Goal: Task Accomplishment & Management: Manage account settings

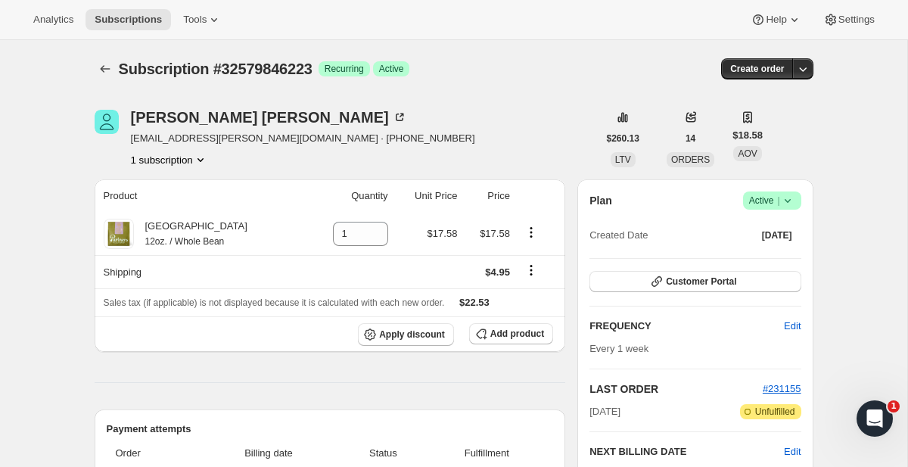
click at [185, 159] on button "1 subscription" at bounding box center [169, 159] width 77 height 15
click at [186, 189] on span "Info Current" at bounding box center [197, 188] width 42 height 15
click at [525, 264] on icon "Shipping actions" at bounding box center [531, 270] width 15 height 15
click at [525, 268] on icon "Shipping actions" at bounding box center [531, 270] width 15 height 15
click at [536, 269] on icon "Shipping actions" at bounding box center [531, 270] width 15 height 15
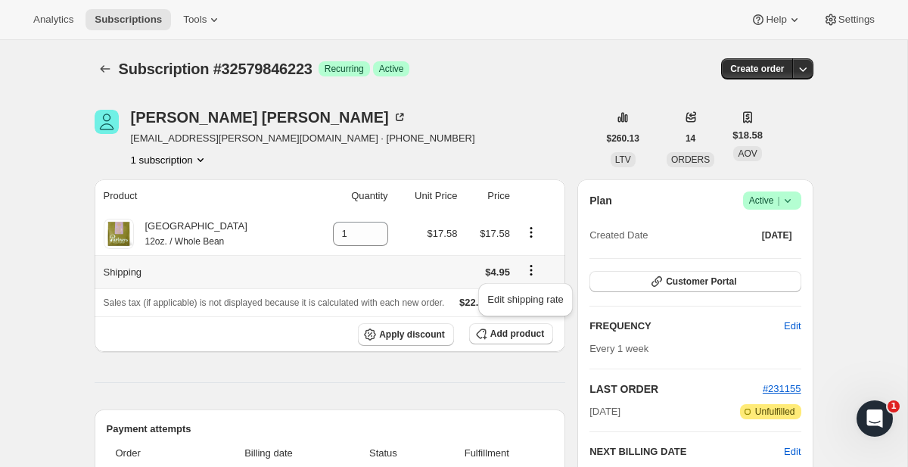
click at [535, 269] on icon "Shipping actions" at bounding box center [531, 270] width 15 height 15
click at [137, 14] on span "Subscriptions" at bounding box center [128, 20] width 67 height 12
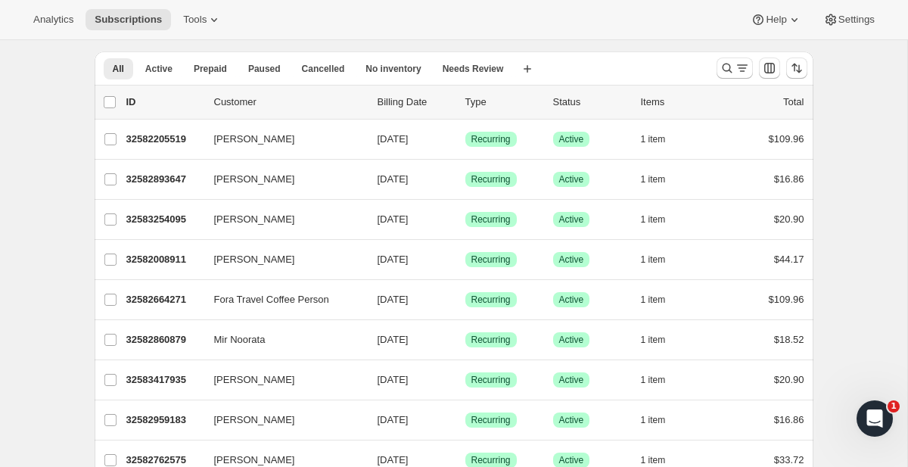
scroll to position [47, 0]
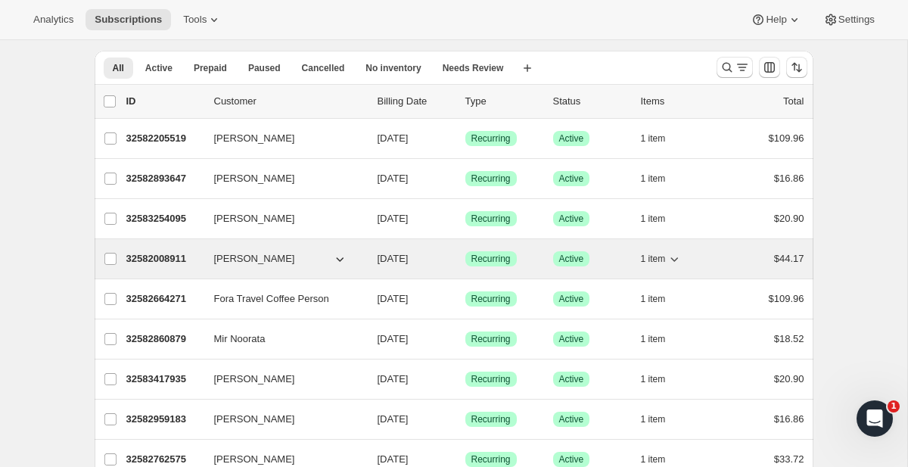
click at [284, 269] on div "32582008911 LINDA DANIELS 09/05/2025 Success Recurring Success Active 1 item $4…" at bounding box center [465, 258] width 678 height 21
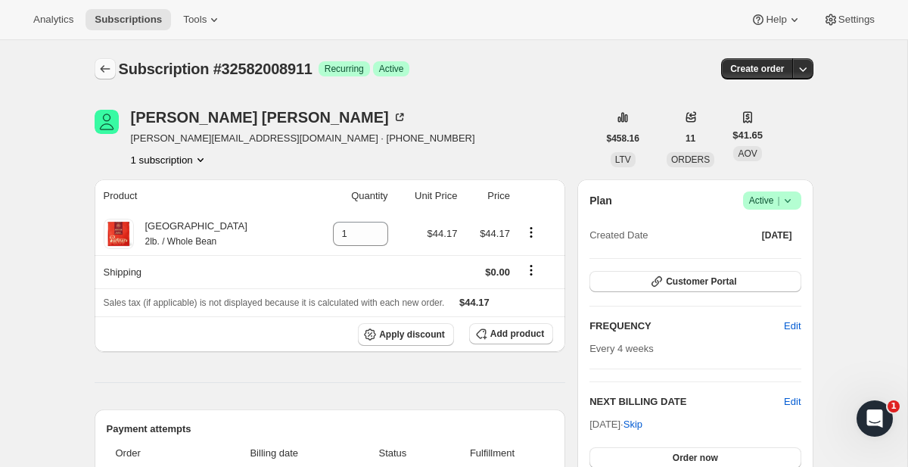
click at [105, 64] on icon "Subscriptions" at bounding box center [105, 68] width 15 height 15
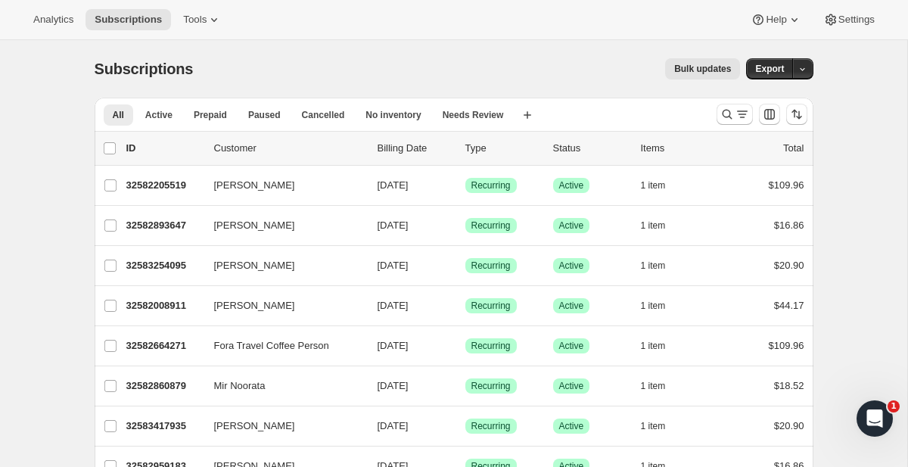
scroll to position [782, 0]
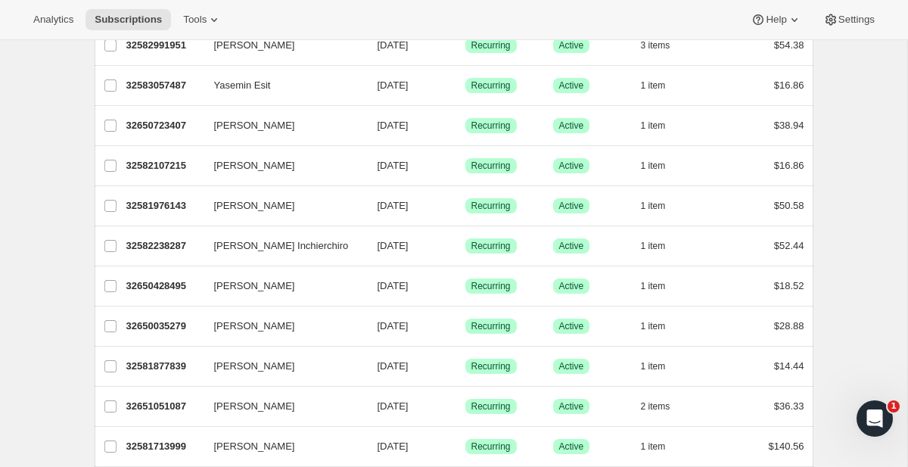
click at [216, 297] on div "BRENDON HUNT 32650428495 BRENDON HUNT 09/05/2025 Success Recurring Success Acti…" at bounding box center [454, 285] width 719 height 39
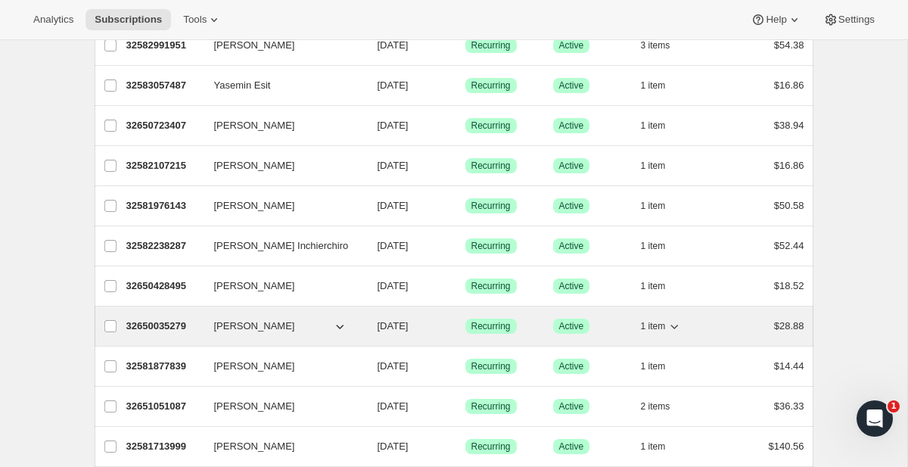
click at [188, 322] on p "32650035279" at bounding box center [164, 326] width 76 height 15
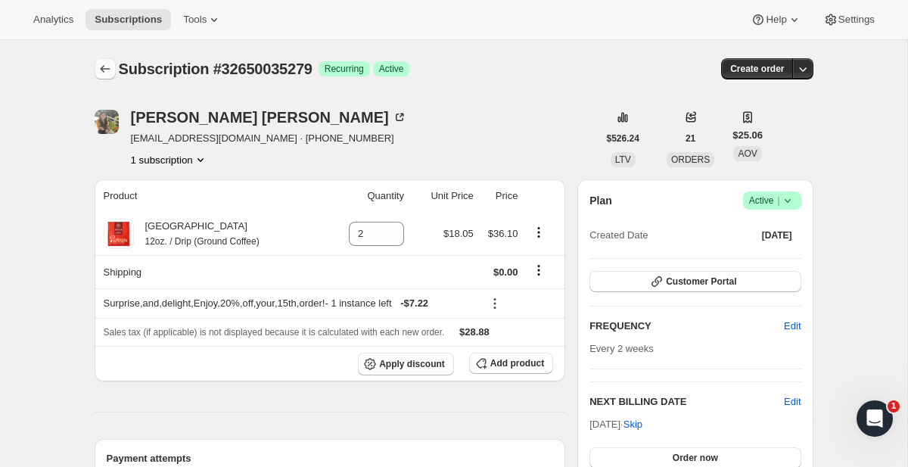
click at [98, 63] on icon "Subscriptions" at bounding box center [105, 68] width 15 height 15
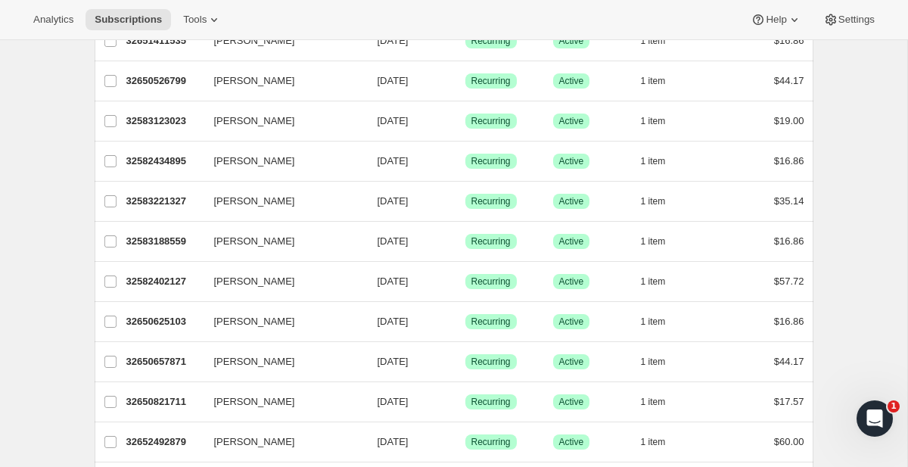
scroll to position [1692, 0]
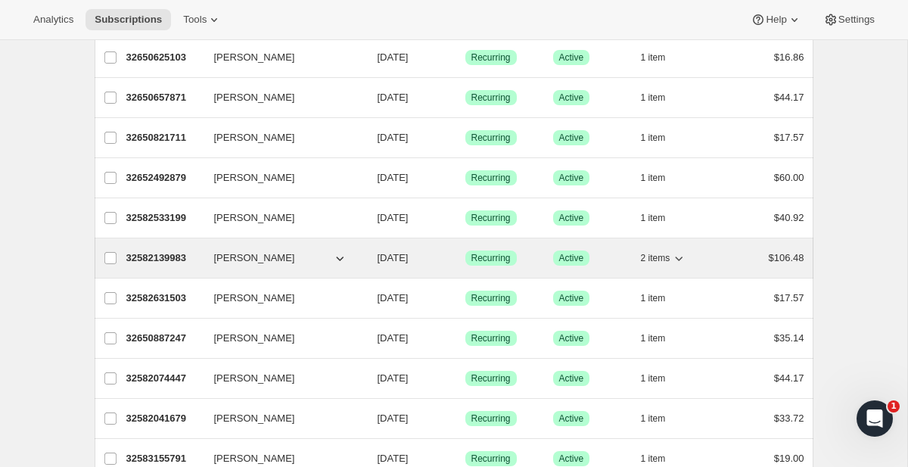
click at [262, 254] on span "Justin Rouse" at bounding box center [254, 257] width 81 height 15
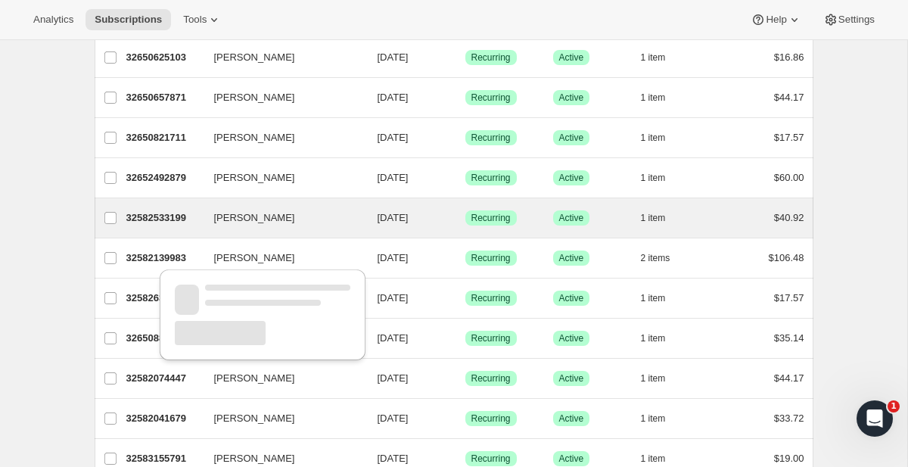
click at [194, 206] on div "Trisha Tomkins 32582533199 Trisha Tomkins 09/05/2025 Success Recurring Success …" at bounding box center [454, 217] width 719 height 39
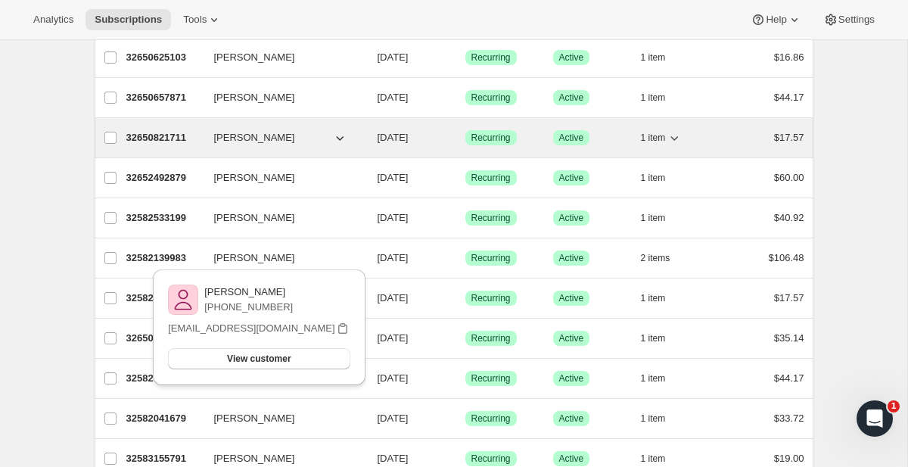
click at [194, 138] on p "32650821711" at bounding box center [164, 137] width 76 height 15
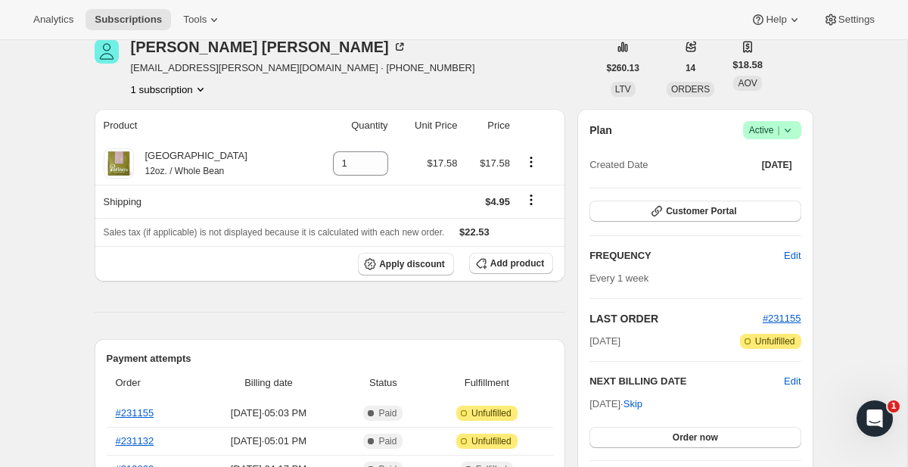
scroll to position [106, 0]
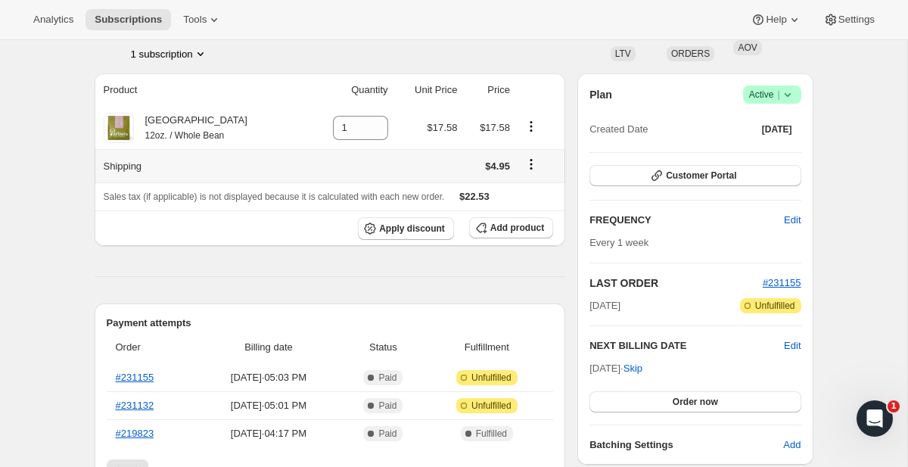
click at [532, 165] on icon "Shipping actions" at bounding box center [531, 164] width 15 height 15
click at [530, 164] on icon "Shipping actions" at bounding box center [531, 164] width 15 height 15
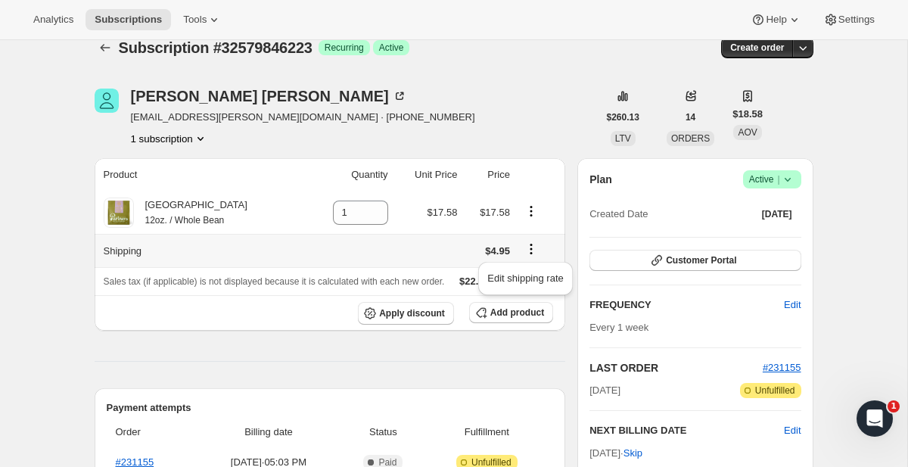
scroll to position [5, 0]
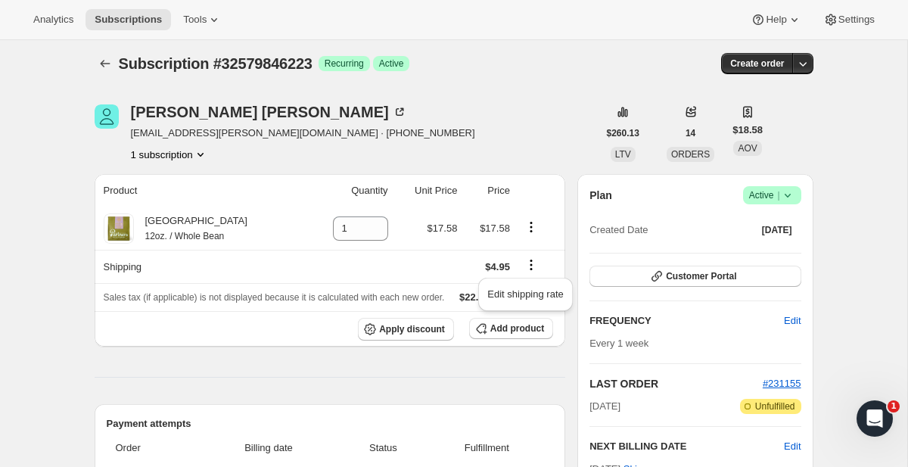
click at [186, 154] on button "1 subscription" at bounding box center [169, 154] width 77 height 15
click at [187, 148] on button "1 subscription" at bounding box center [169, 154] width 77 height 15
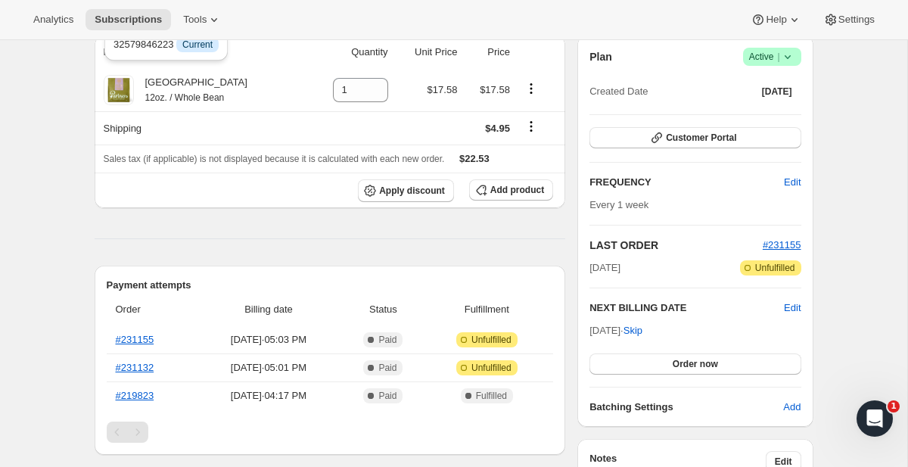
scroll to position [326, 0]
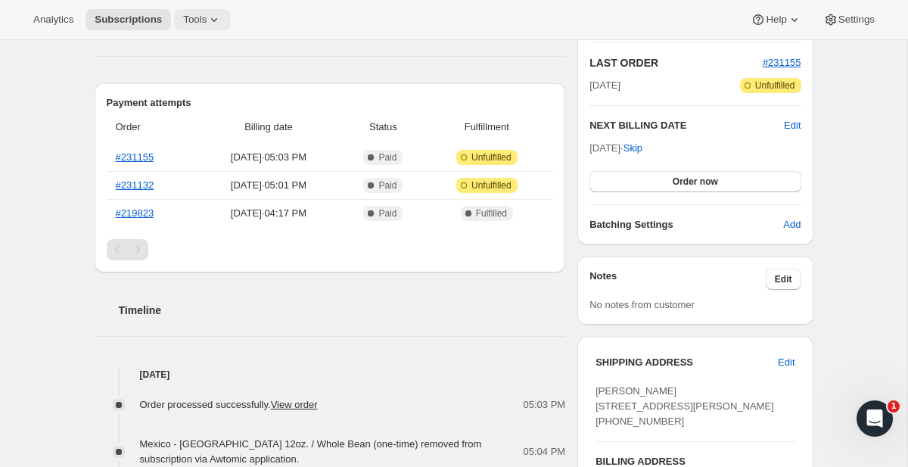
click at [222, 28] on button "Tools" at bounding box center [202, 19] width 57 height 21
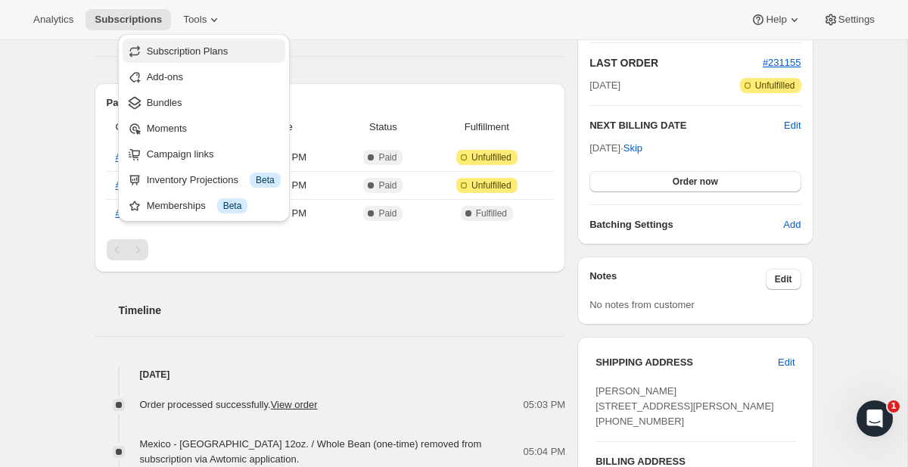
click at [201, 51] on span "Subscription Plans" at bounding box center [188, 50] width 82 height 11
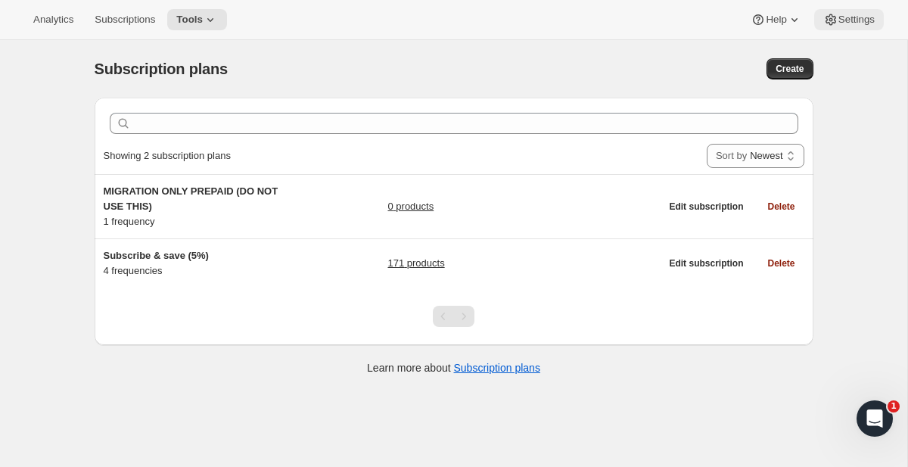
click at [864, 12] on button "Settings" at bounding box center [849, 19] width 70 height 21
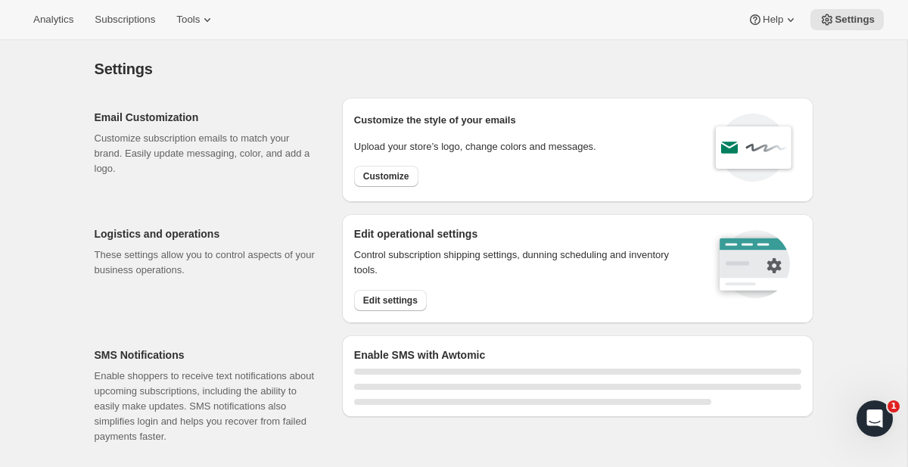
select select "22:00"
select select "09:00"
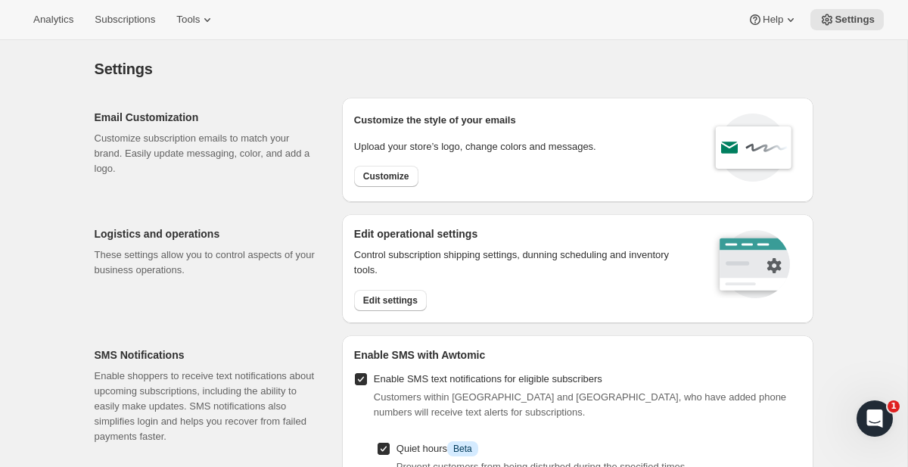
click at [811, 9] on button "Settings" at bounding box center [847, 19] width 73 height 21
click at [377, 310] on button "Edit settings" at bounding box center [390, 300] width 73 height 21
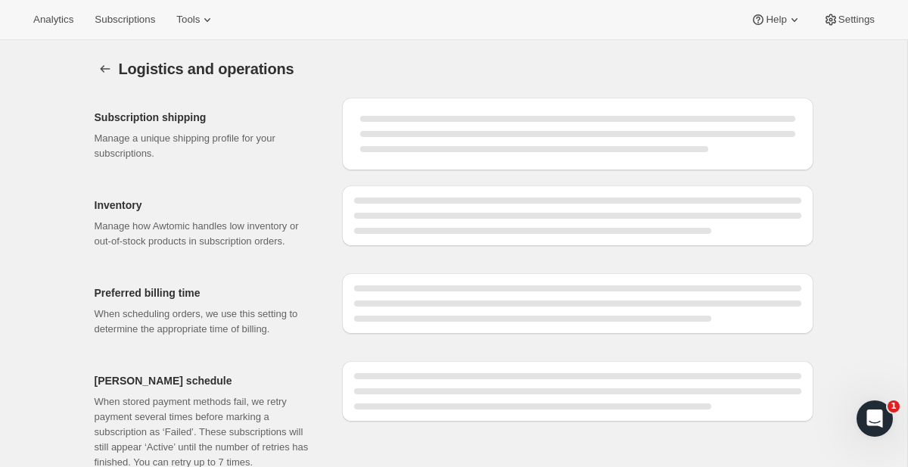
select select "DAY"
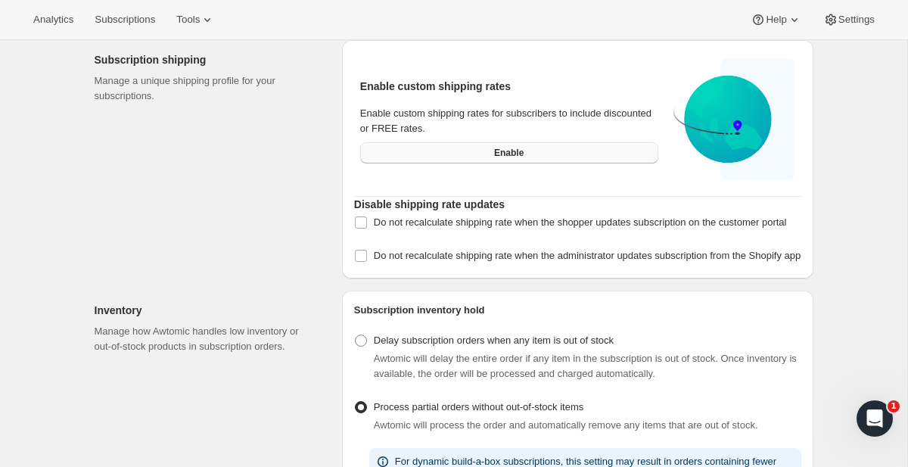
scroll to position [58, 0]
click at [481, 146] on button "Enable" at bounding box center [509, 152] width 298 height 21
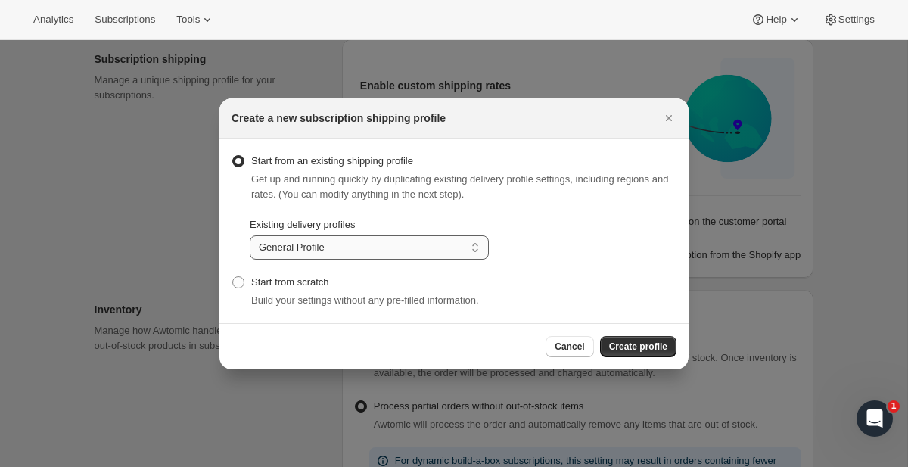
click at [313, 244] on select "General Profile Free Subscriber Shipping Subscriptions Free Shipping Passport P…" at bounding box center [369, 247] width 239 height 24
select select "gid://shopify/DeliveryProfile/48342925391"
click at [250, 235] on select "General Profile Free Subscriber Shipping Subscriptions Free Shipping Passport P…" at bounding box center [369, 247] width 239 height 24
click at [644, 349] on span "Create profile" at bounding box center [638, 347] width 58 height 12
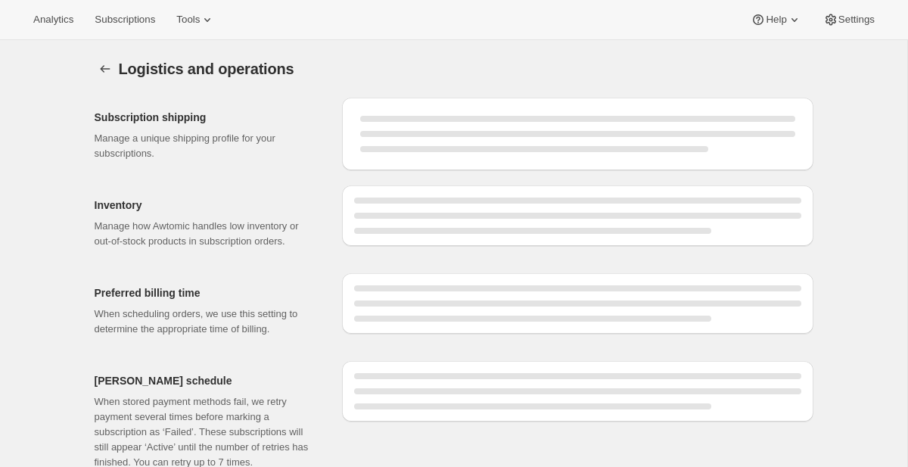
select select "DAY"
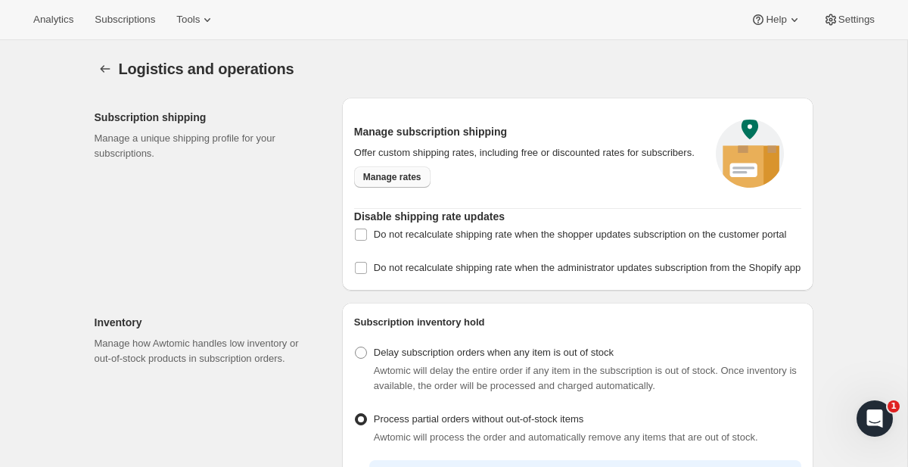
click at [393, 183] on span "Manage rates" at bounding box center [392, 177] width 58 height 12
click at [370, 244] on label "Do not recalculate shipping rate when the shopper updates subscription on the c…" at bounding box center [570, 234] width 433 height 21
click at [367, 241] on input "Do not recalculate shipping rate when the shopper updates subscription on the c…" at bounding box center [361, 235] width 12 height 12
click at [356, 240] on input "Do not recalculate shipping rate when the shopper updates subscription on the c…" at bounding box center [361, 235] width 12 height 12
checkbox input "false"
